Goal: Information Seeking & Learning: Learn about a topic

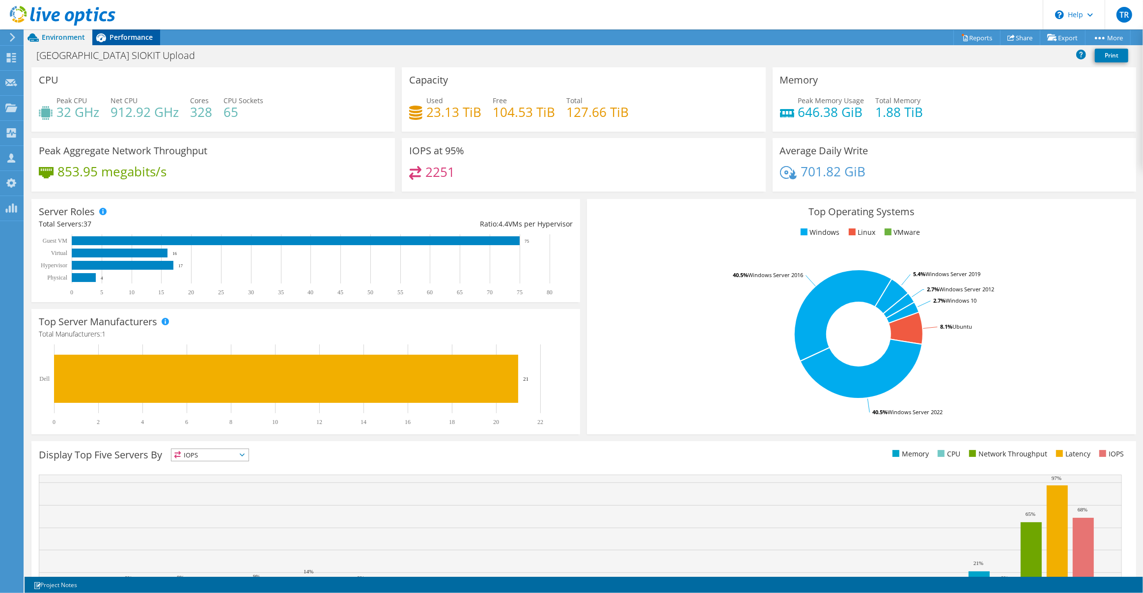
click at [144, 37] on span "Performance" at bounding box center [130, 36] width 43 height 9
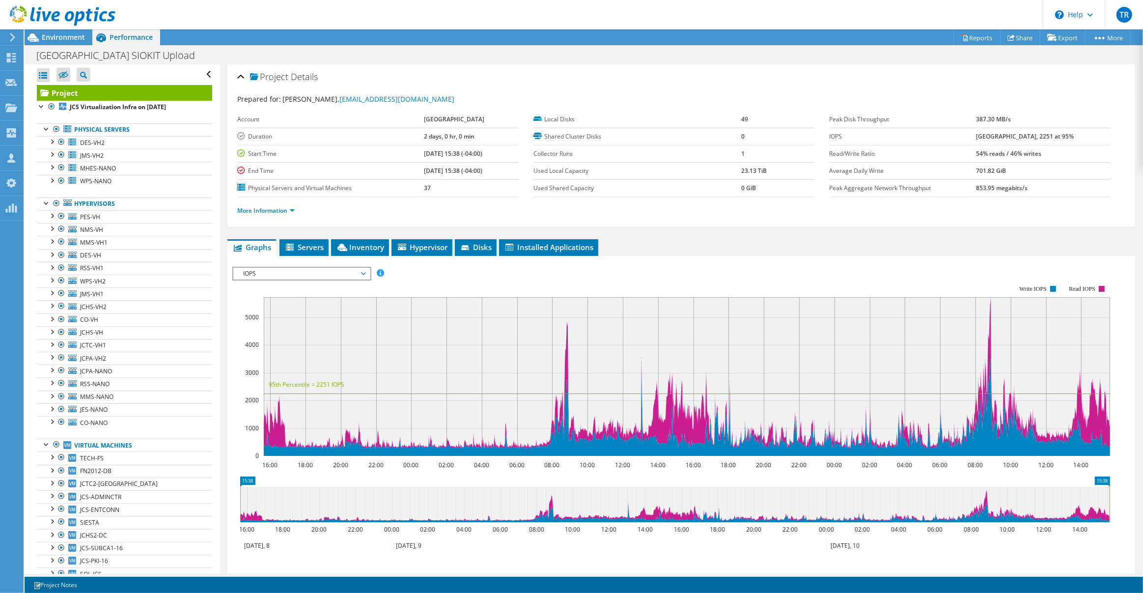
click at [368, 271] on span "IOPS" at bounding box center [301, 274] width 136 height 12
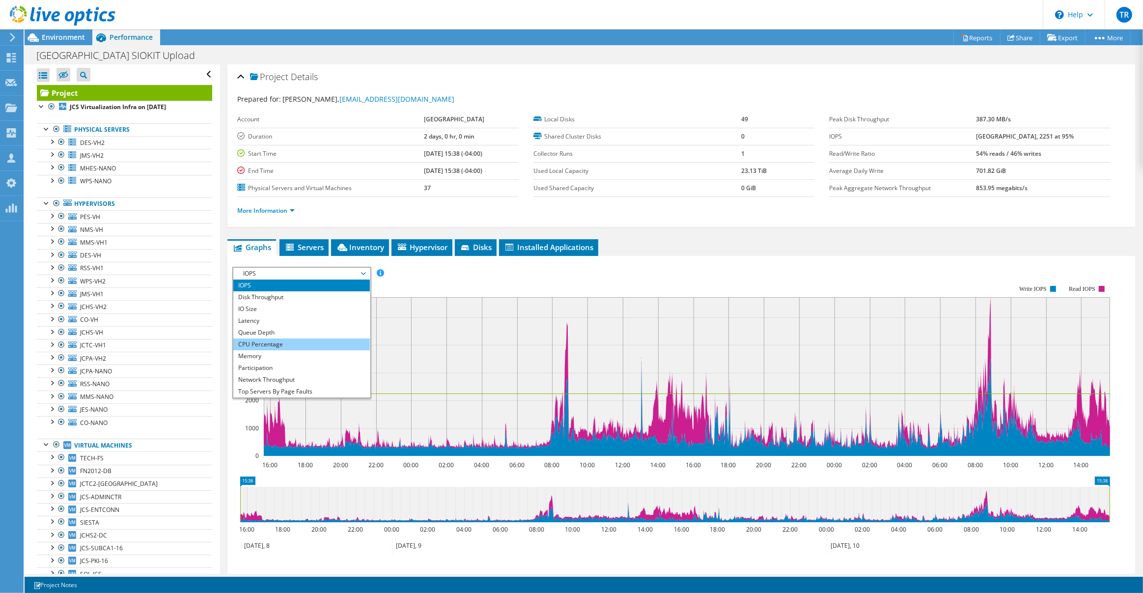
click at [300, 338] on li "CPU Percentage" at bounding box center [301, 344] width 136 height 12
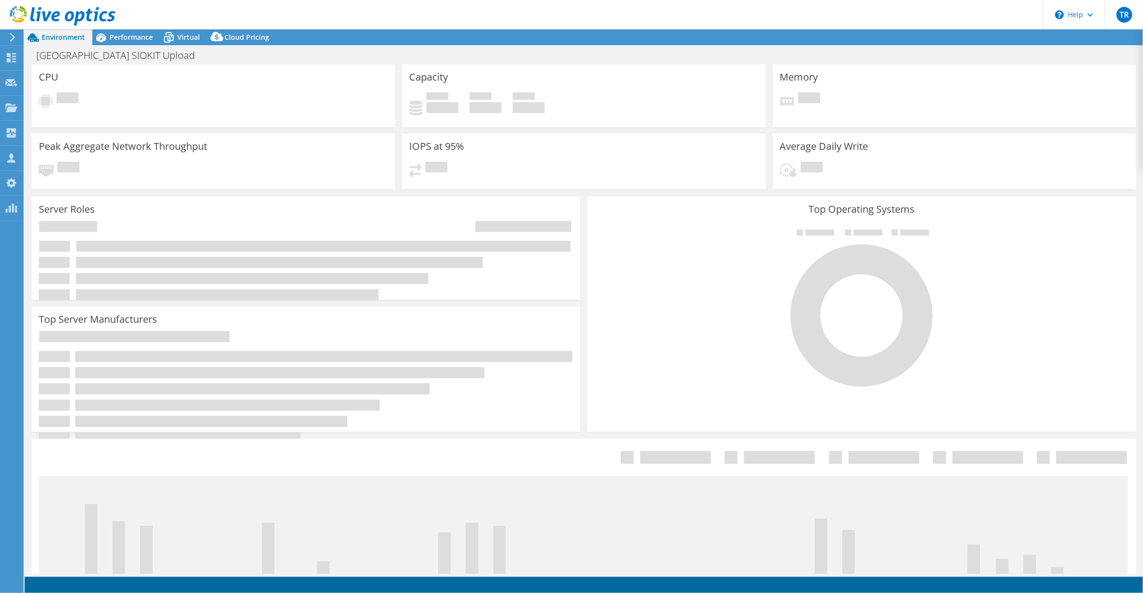
select select "USD"
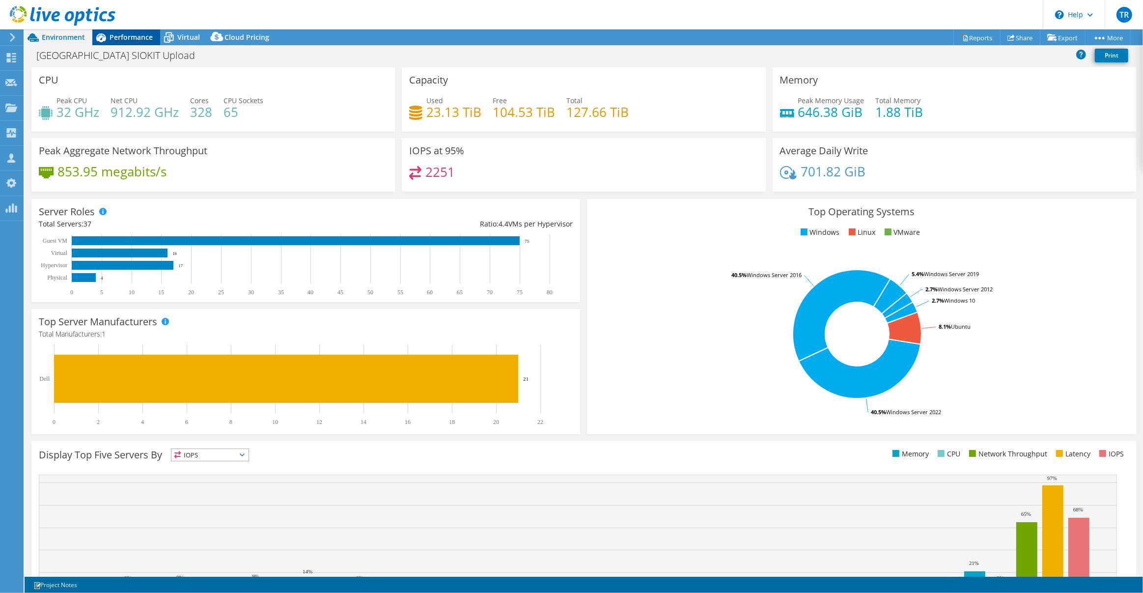
click at [126, 34] on span "Performance" at bounding box center [130, 36] width 43 height 9
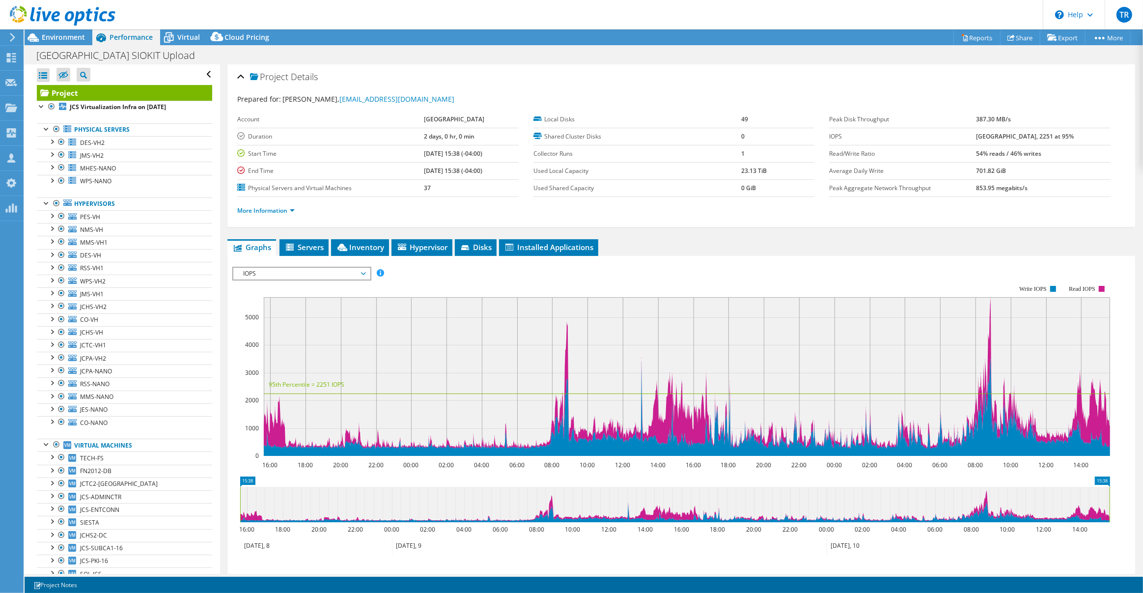
click at [367, 273] on span "IOPS" at bounding box center [301, 274] width 136 height 12
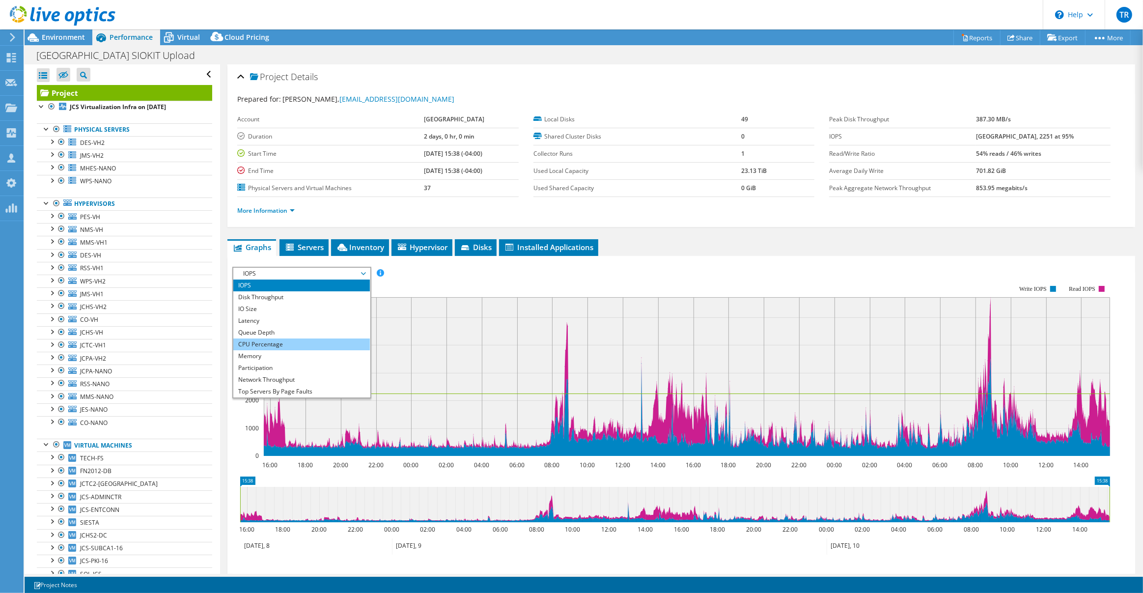
click at [296, 343] on li "CPU Percentage" at bounding box center [301, 344] width 136 height 12
